Goal: Check status: Check status

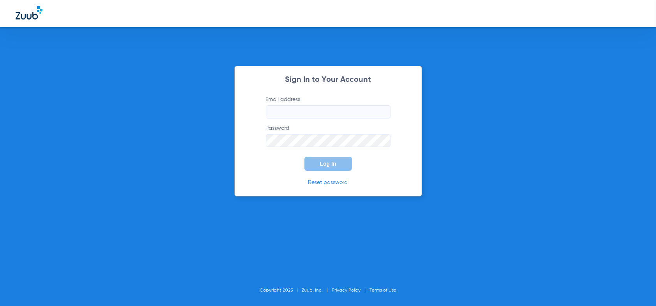
click at [331, 109] on input "Email address" at bounding box center [328, 111] width 125 height 13
type input "[EMAIL_ADDRESS][DOMAIN_NAME]"
click at [305, 157] on button "Log In" at bounding box center [329, 164] width 48 height 14
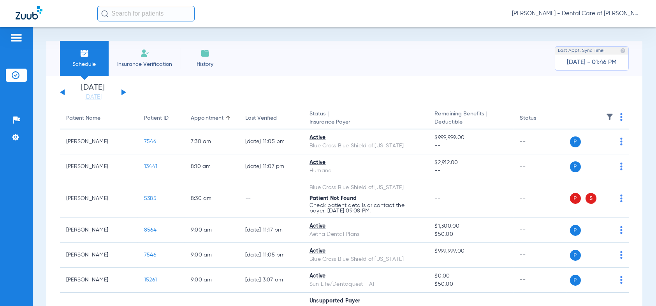
click at [122, 92] on button at bounding box center [124, 92] width 5 height 6
